Goal: Transaction & Acquisition: Purchase product/service

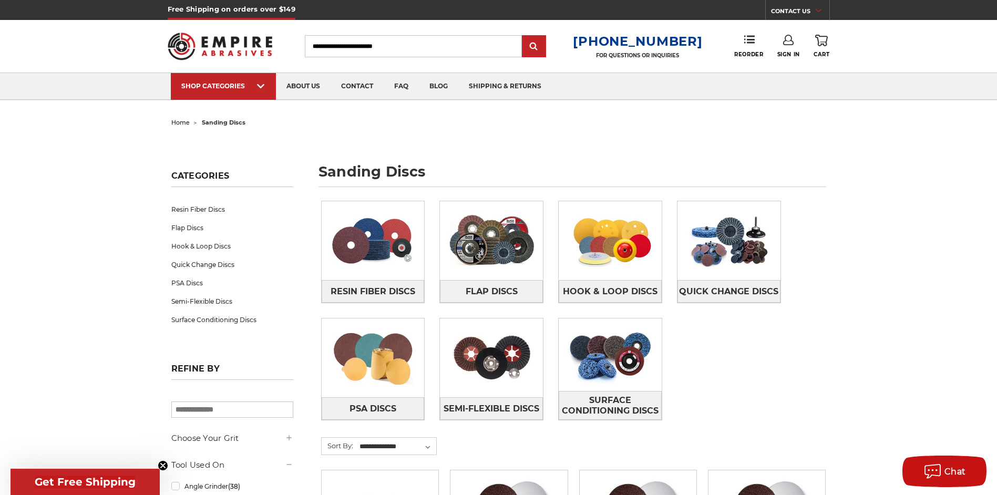
click at [387, 46] on input "Search" at bounding box center [413, 46] width 217 height 22
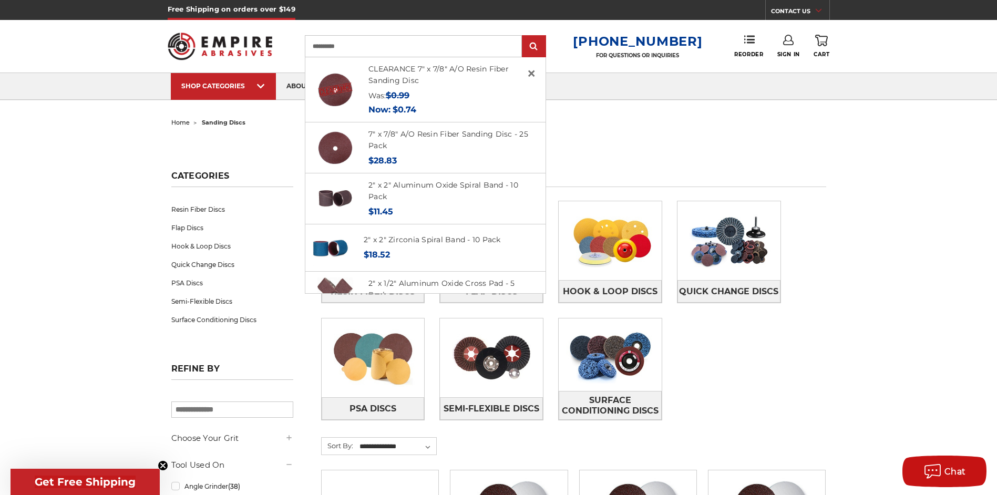
type input "**********"
click at [524, 36] on input "submit" at bounding box center [534, 46] width 21 height 21
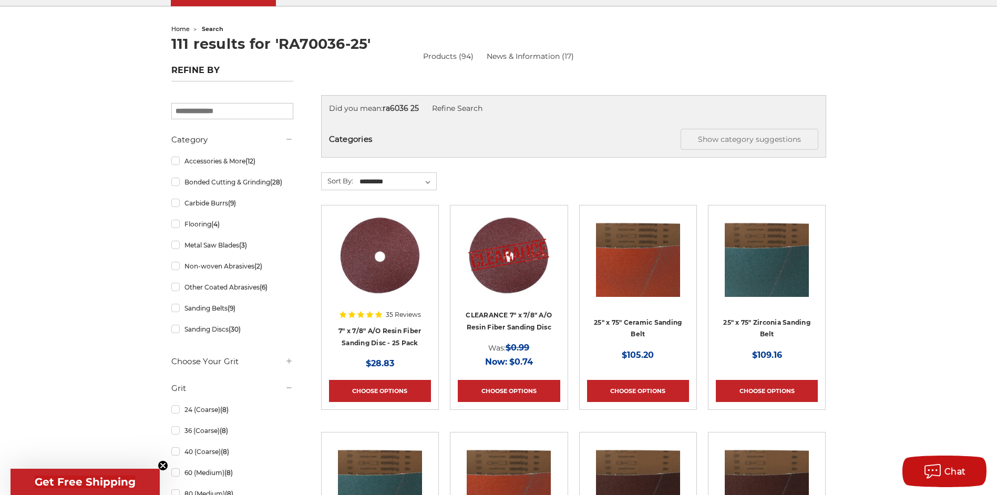
scroll to position [105, 0]
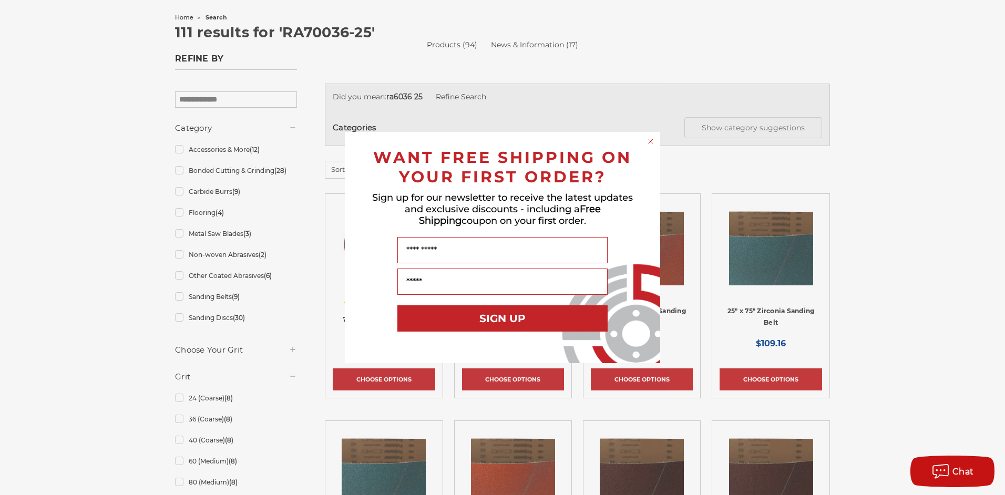
click at [907, 235] on div "Close dialog WANT FREE SHIPPING ON YOUR FIRST ORDER? Sign up for our newsletter…" at bounding box center [502, 247] width 1005 height 495
click at [650, 143] on circle "Close dialog" at bounding box center [651, 142] width 10 height 10
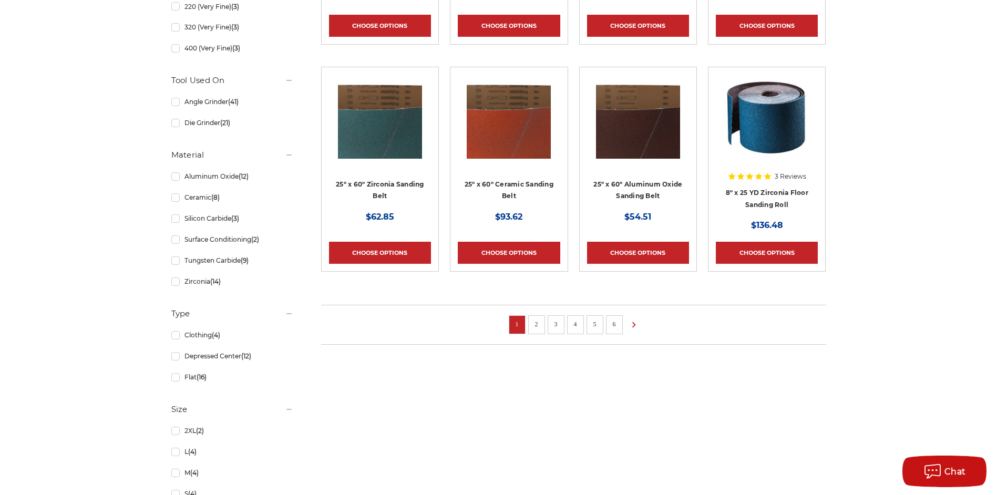
scroll to position [736, 0]
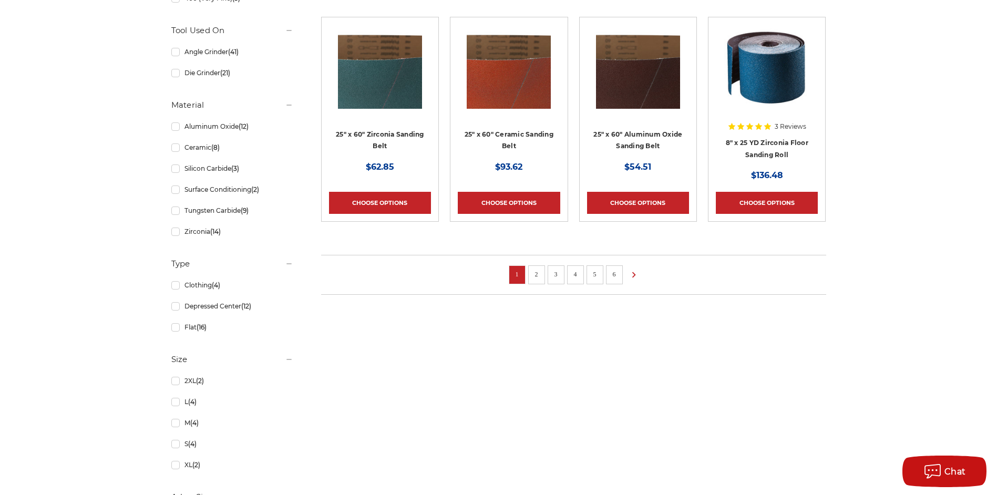
click at [529, 275] on li "2" at bounding box center [536, 274] width 17 height 19
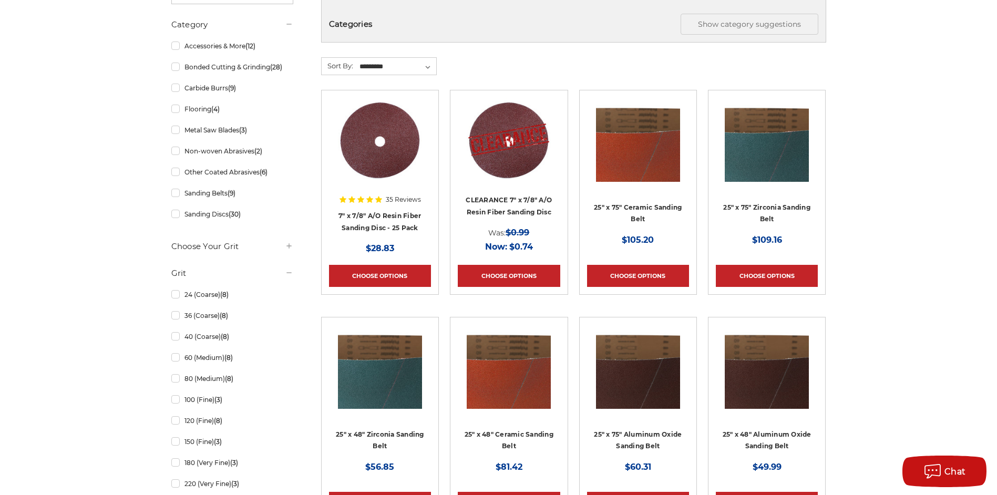
scroll to position [158, 0]
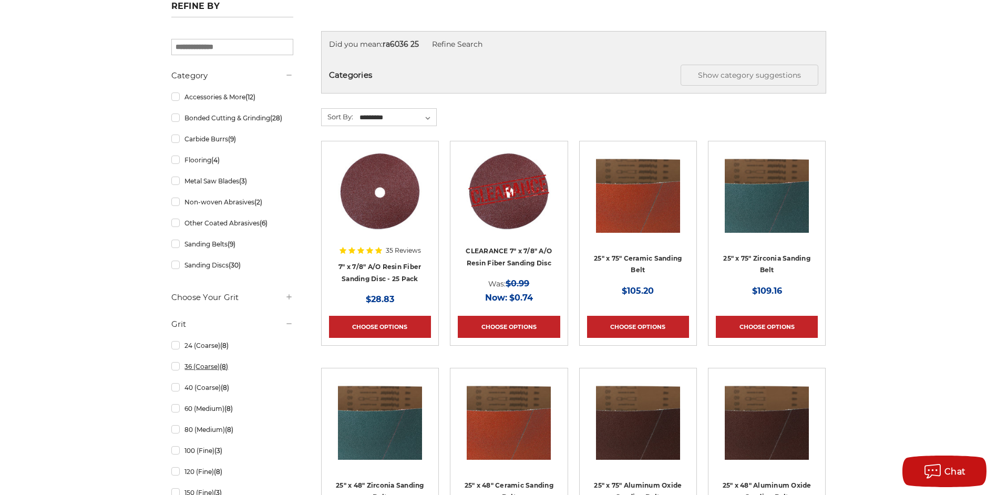
click at [177, 367] on link "36 (Coarse) (8)" at bounding box center [232, 366] width 122 height 18
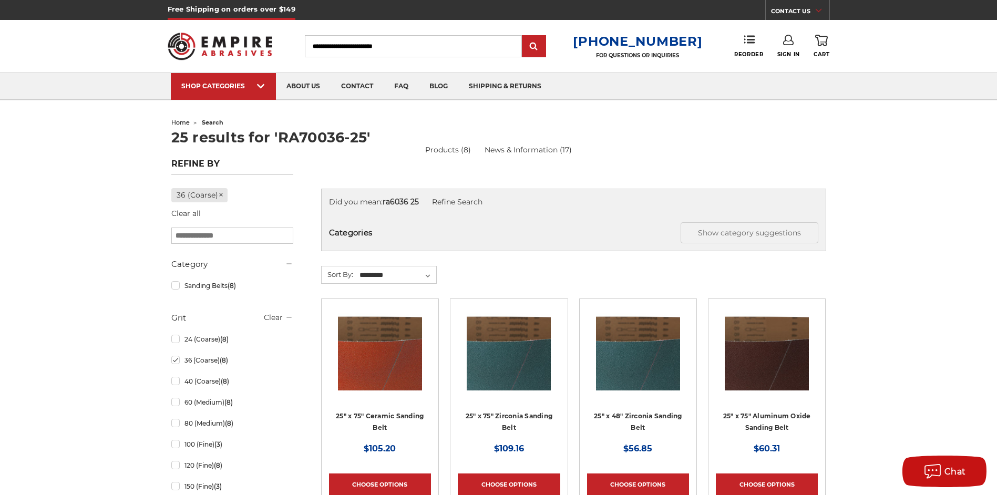
click at [233, 233] on input "search" at bounding box center [232, 236] width 122 height 16
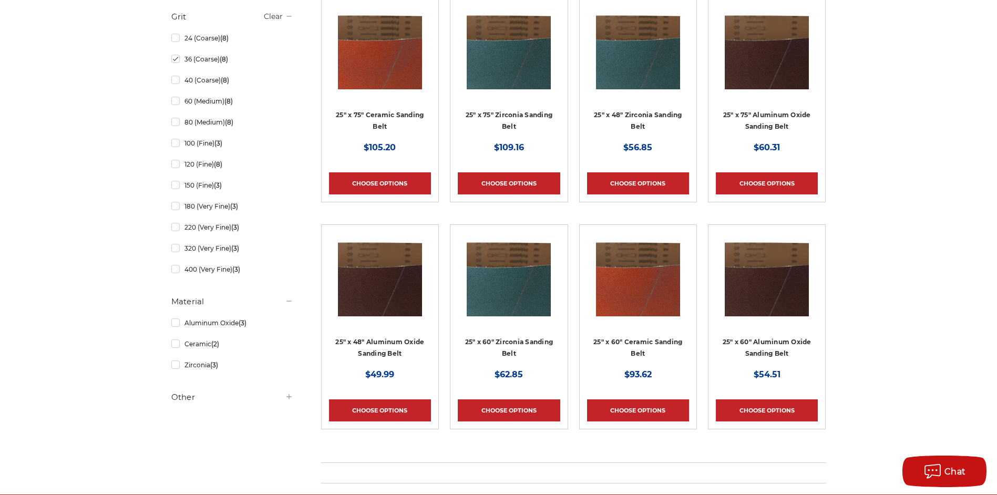
scroll to position [315, 0]
